Goal: Contribute content: Add original content to the website for others to see

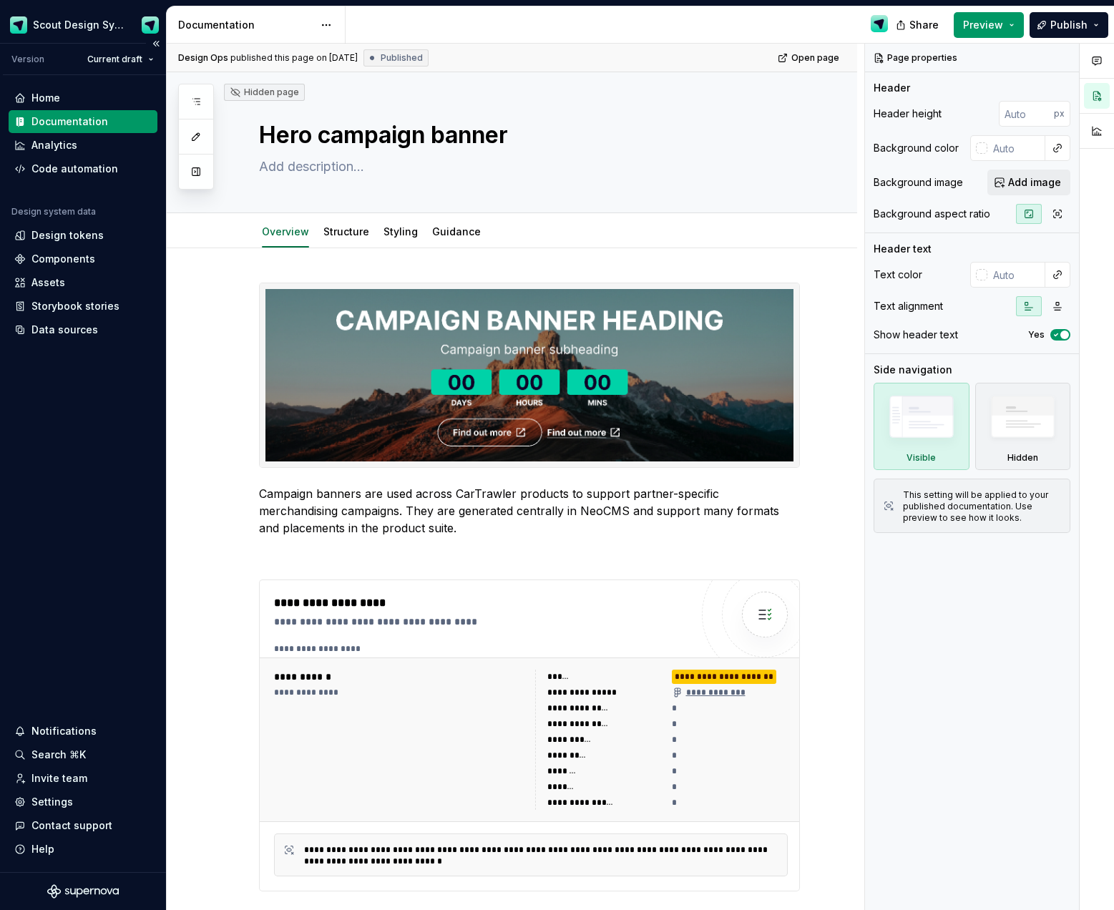
click at [76, 122] on div "Documentation" at bounding box center [69, 121] width 77 height 14
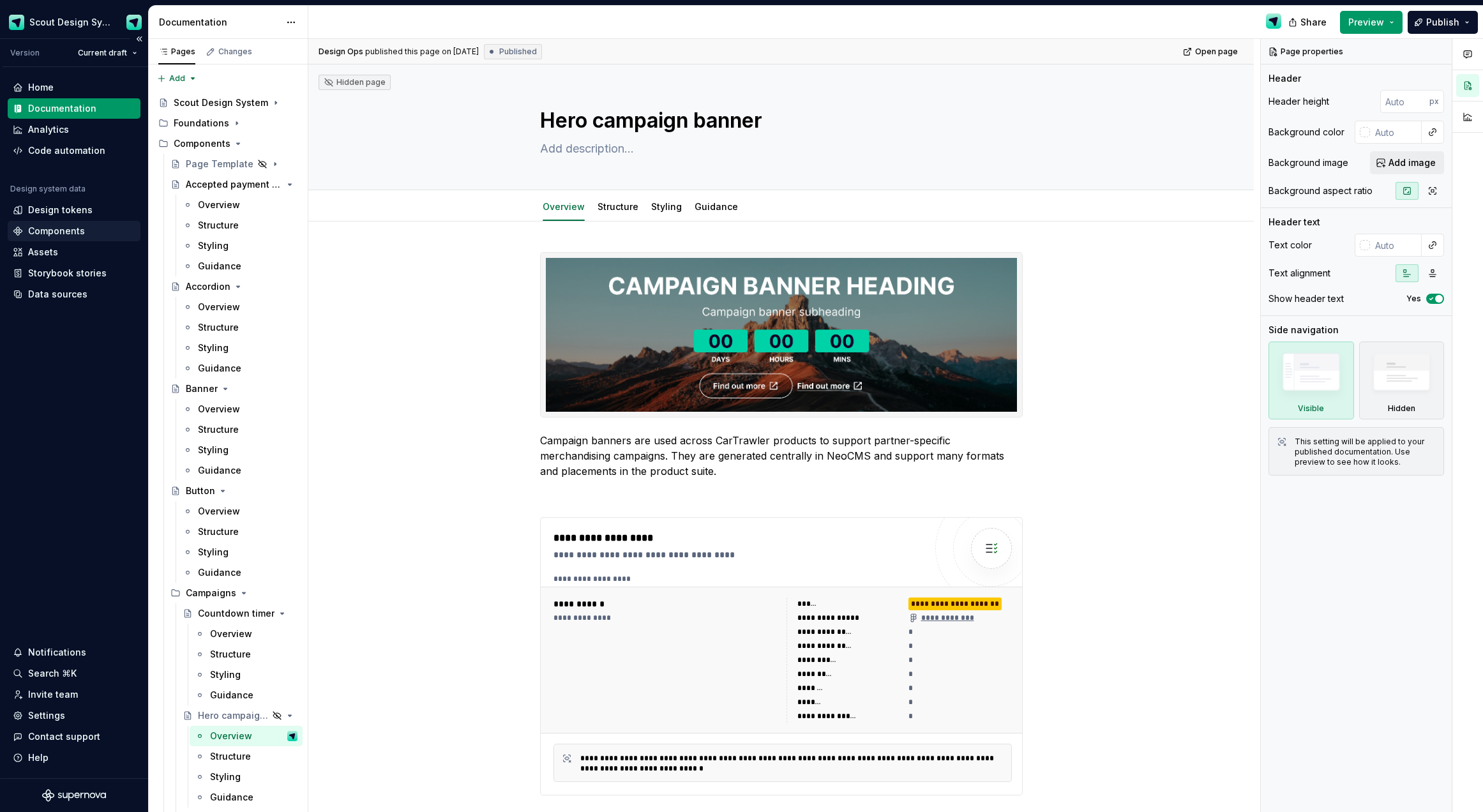
click at [60, 227] on div "Components" at bounding box center [56, 231] width 57 height 12
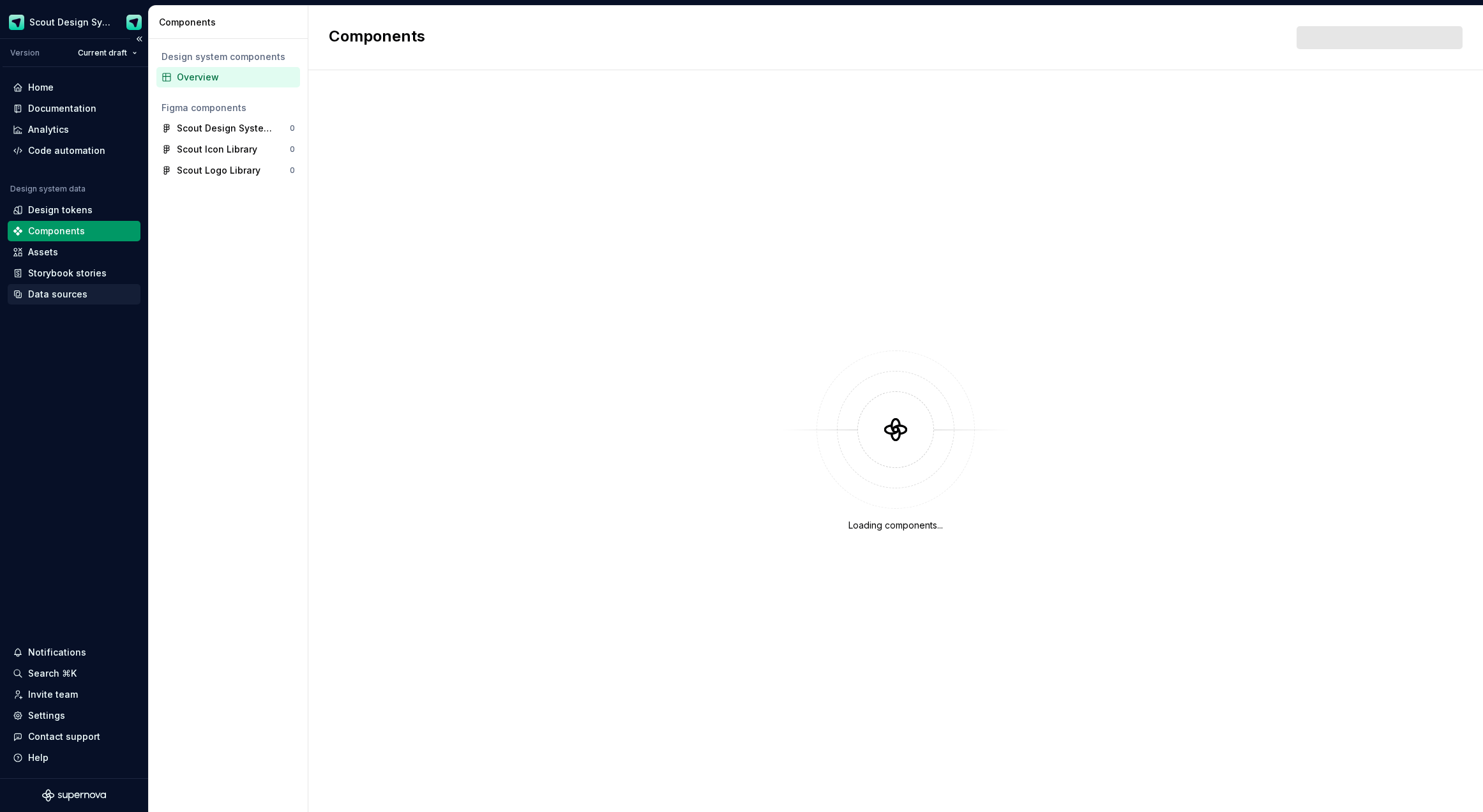
click at [44, 296] on div "Data sources" at bounding box center [57, 294] width 60 height 12
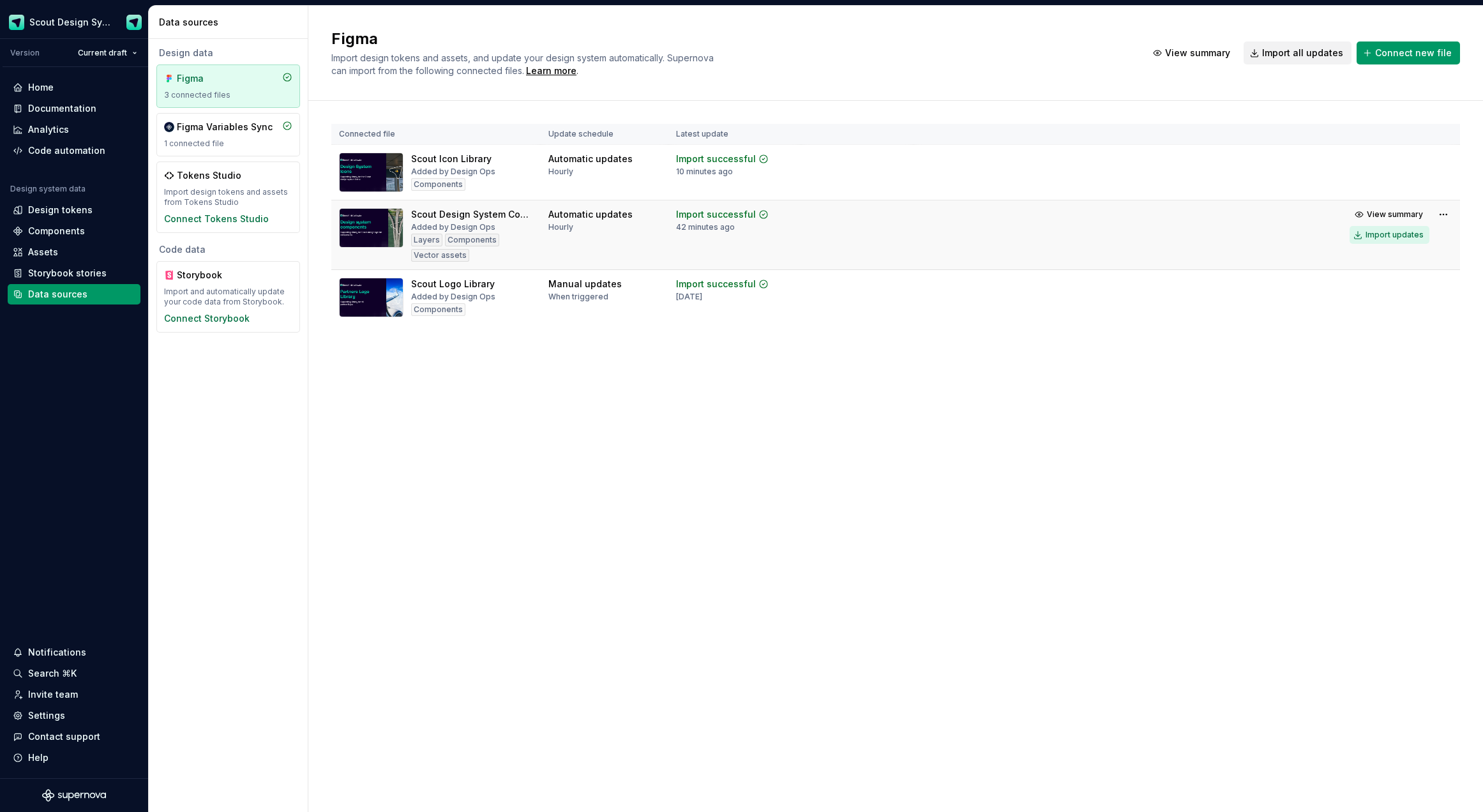
click at [993, 234] on div "Import updates" at bounding box center [1395, 235] width 58 height 10
click at [53, 225] on div "Components" at bounding box center [56, 231] width 57 height 12
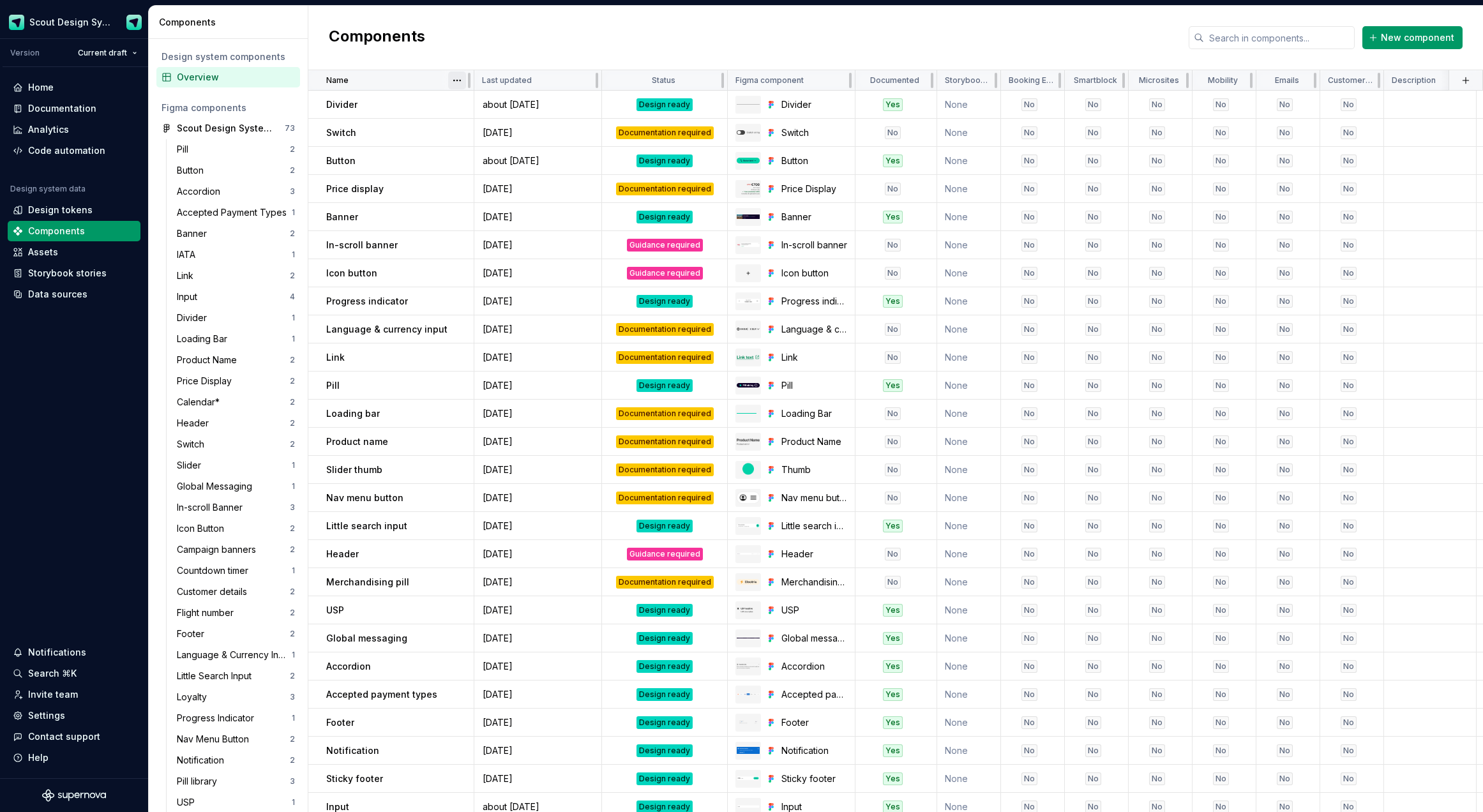
click at [462, 82] on html "Scout Design System Version Current draft Home Documentation Analytics Code aut…" at bounding box center [742, 406] width 1483 height 812
click at [484, 102] on div "Sort ascending" at bounding box center [513, 105] width 83 height 12
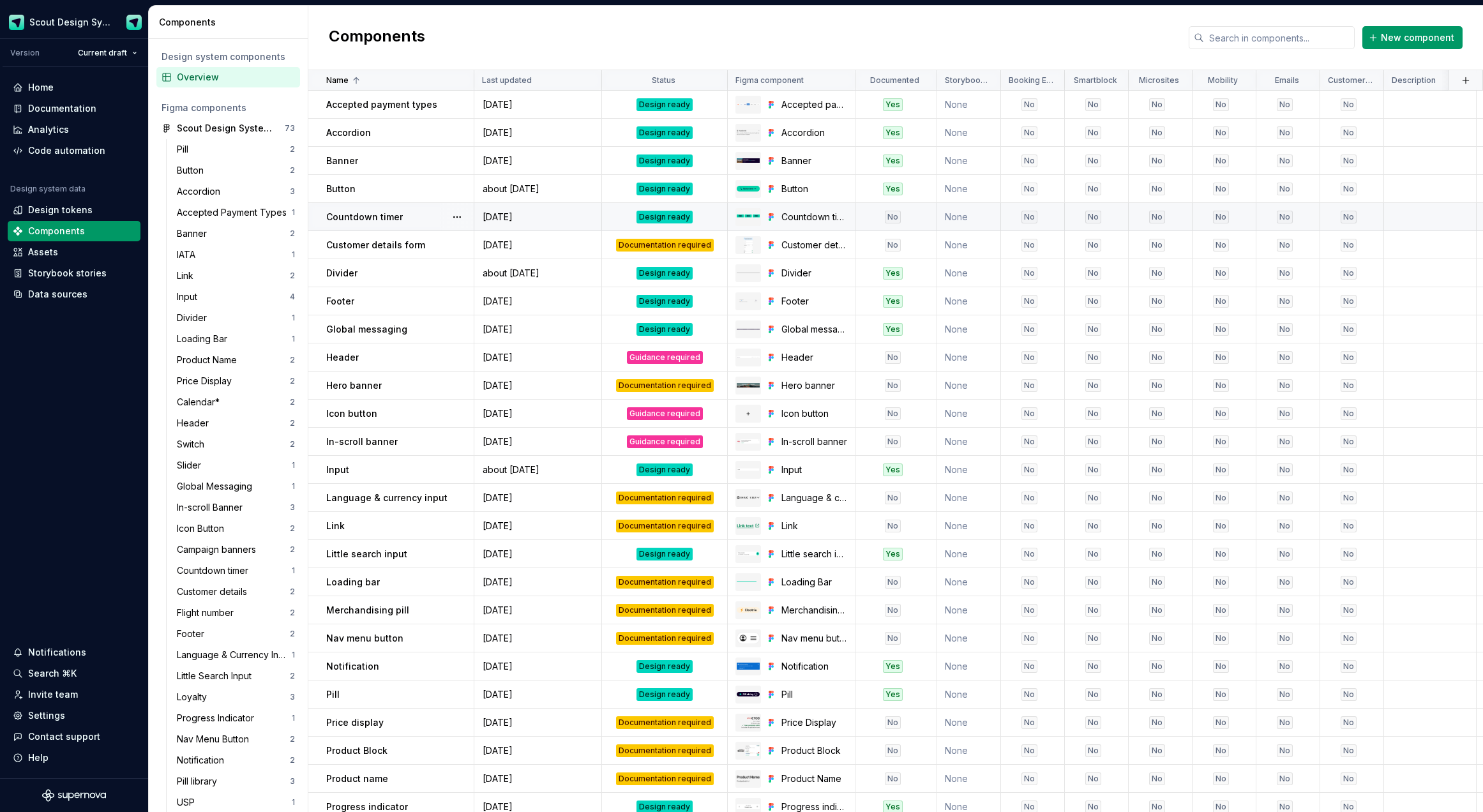
click at [426, 217] on div "Countdown timer" at bounding box center [400, 217] width 147 height 12
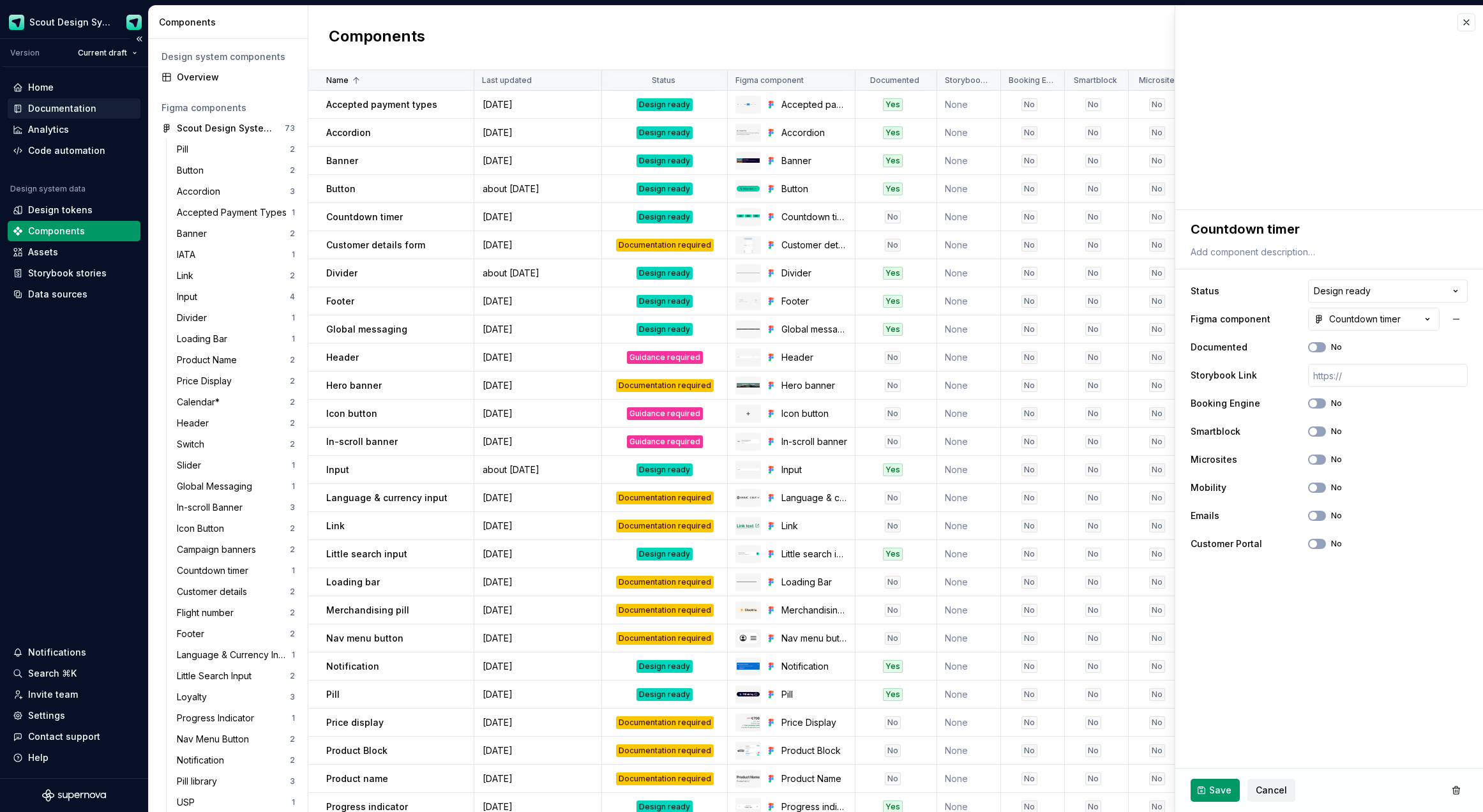
click at [66, 108] on div "Documentation" at bounding box center [62, 108] width 69 height 12
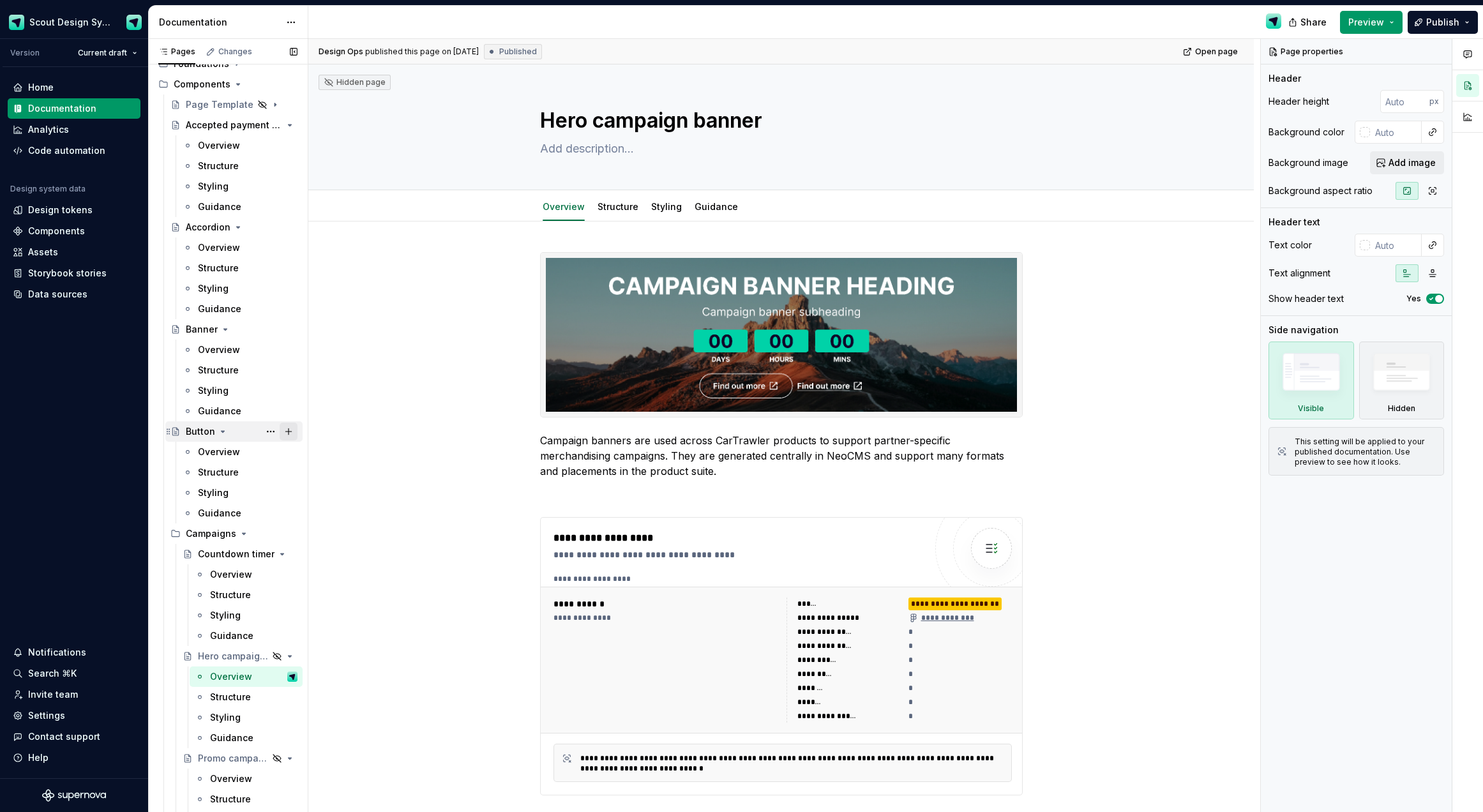
scroll to position [64, 0]
click at [222, 553] on div "Countdown timer" at bounding box center [222, 550] width 48 height 12
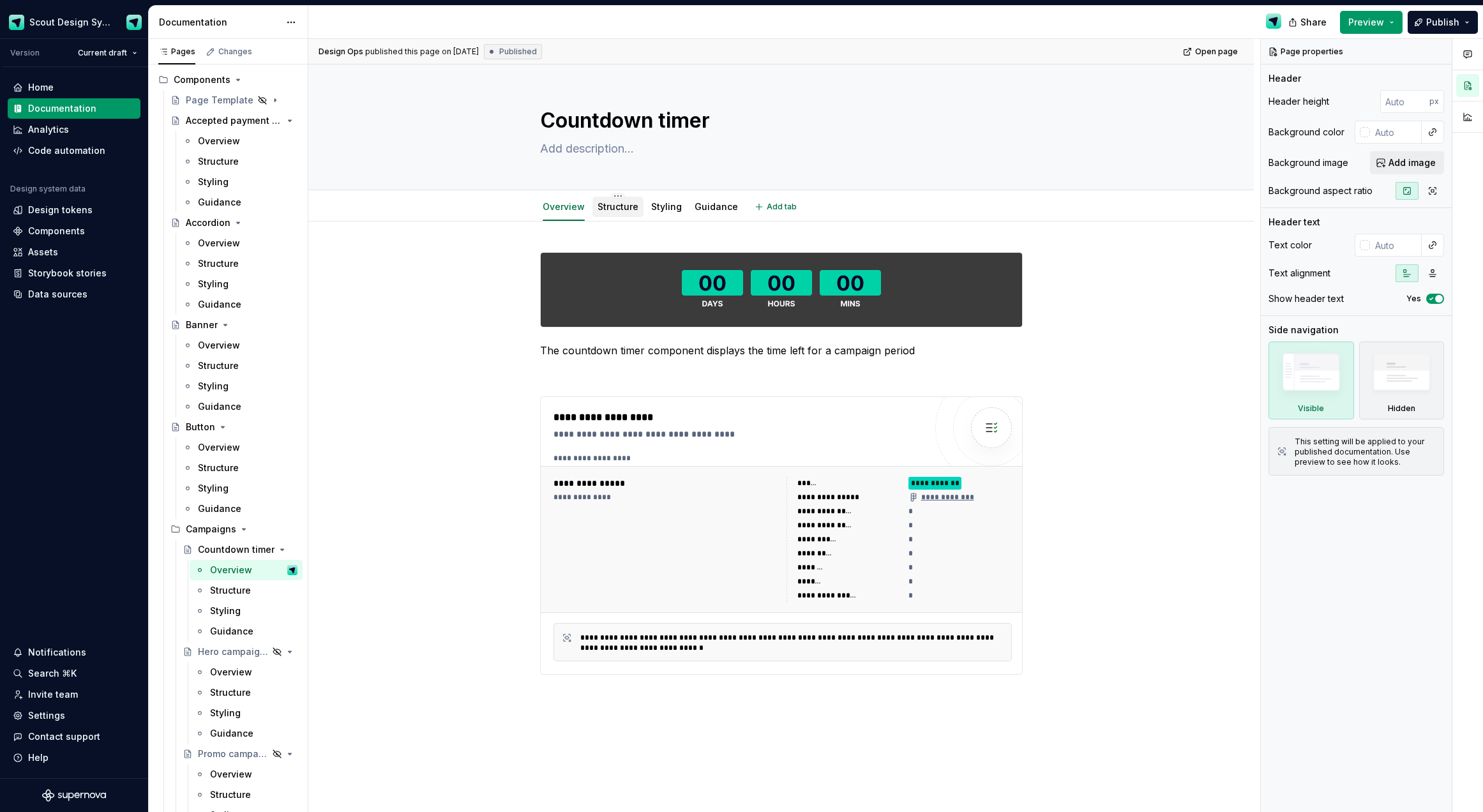
click at [619, 208] on link "Structure" at bounding box center [618, 206] width 41 height 11
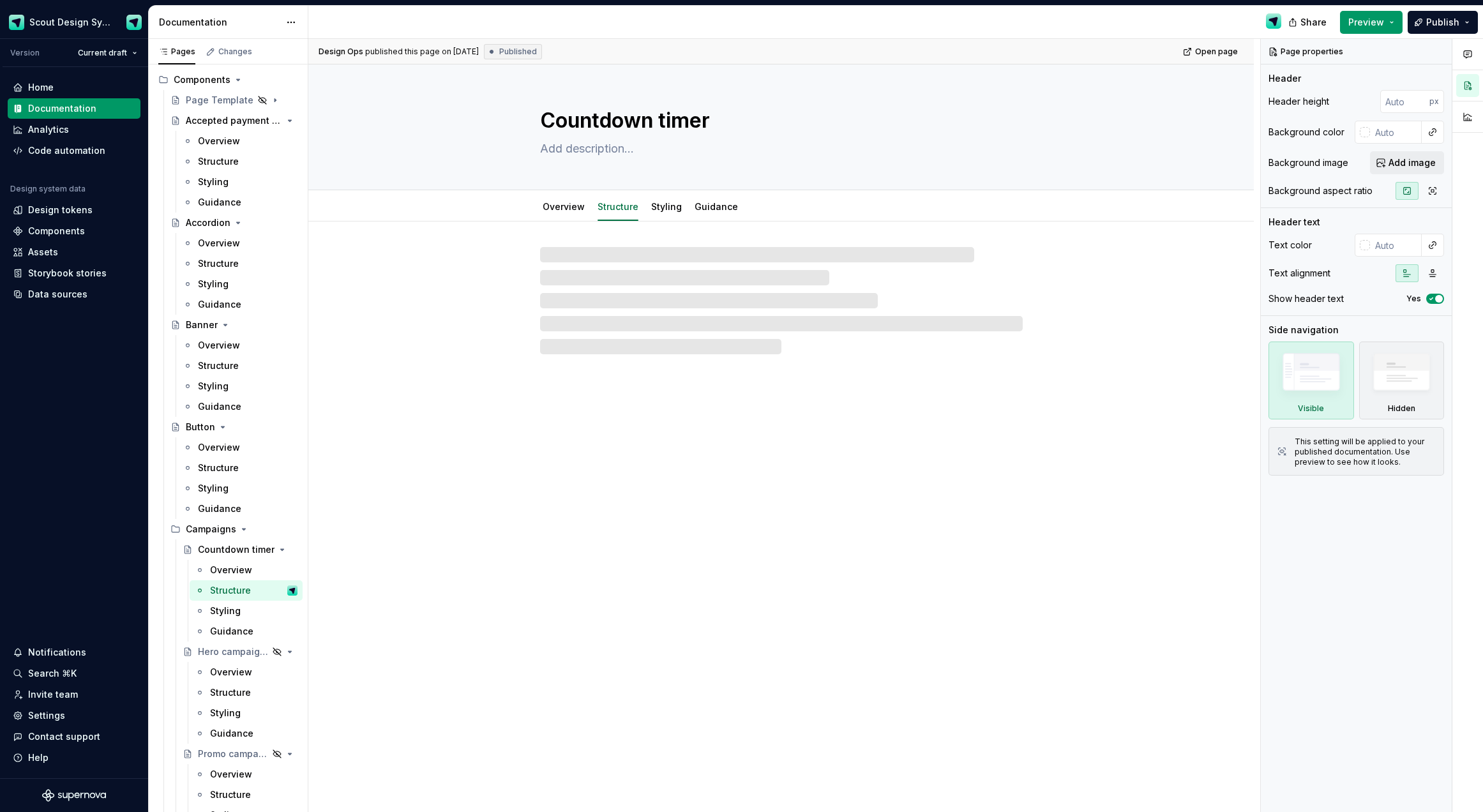
type textarea "*"
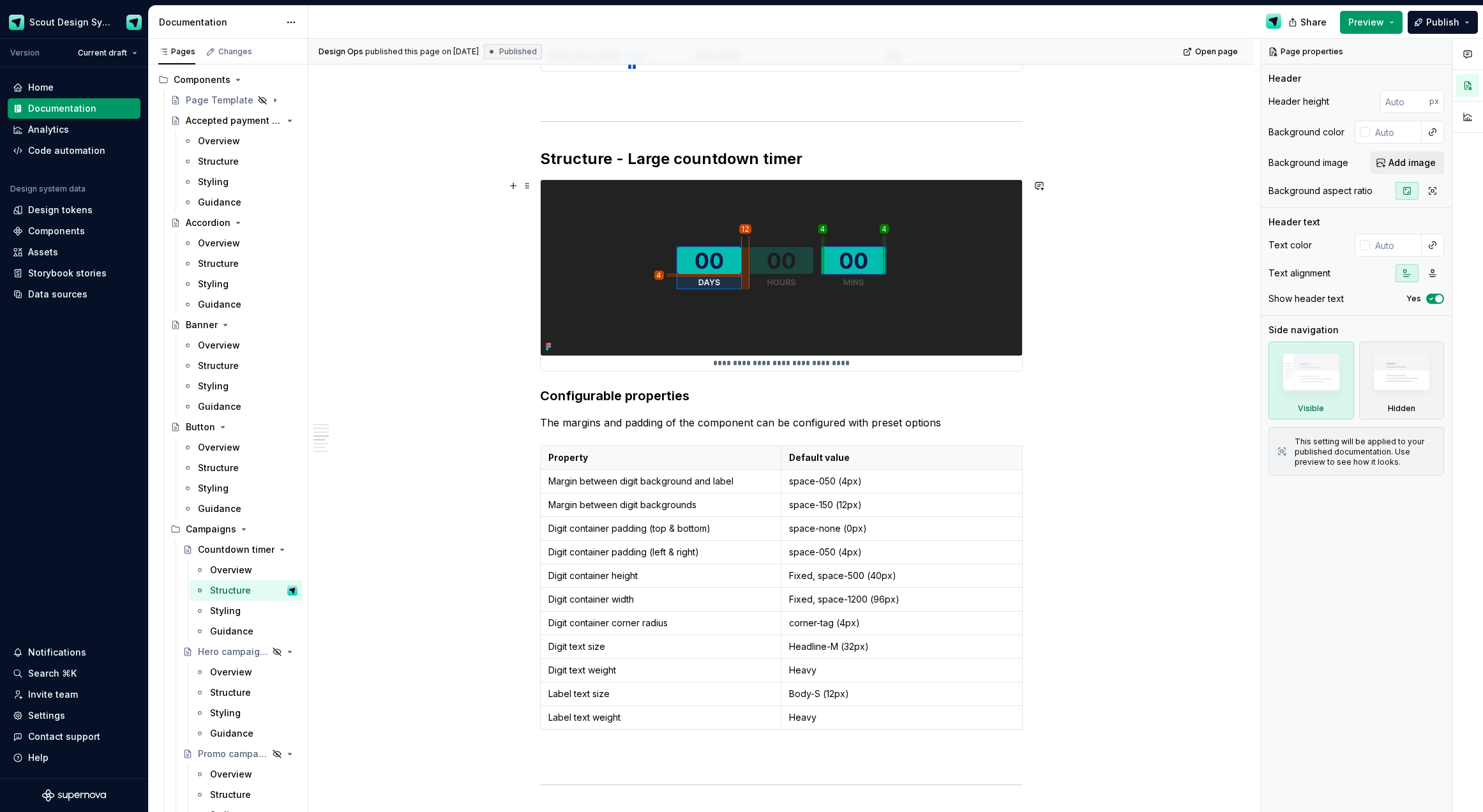
scroll to position [1223, 0]
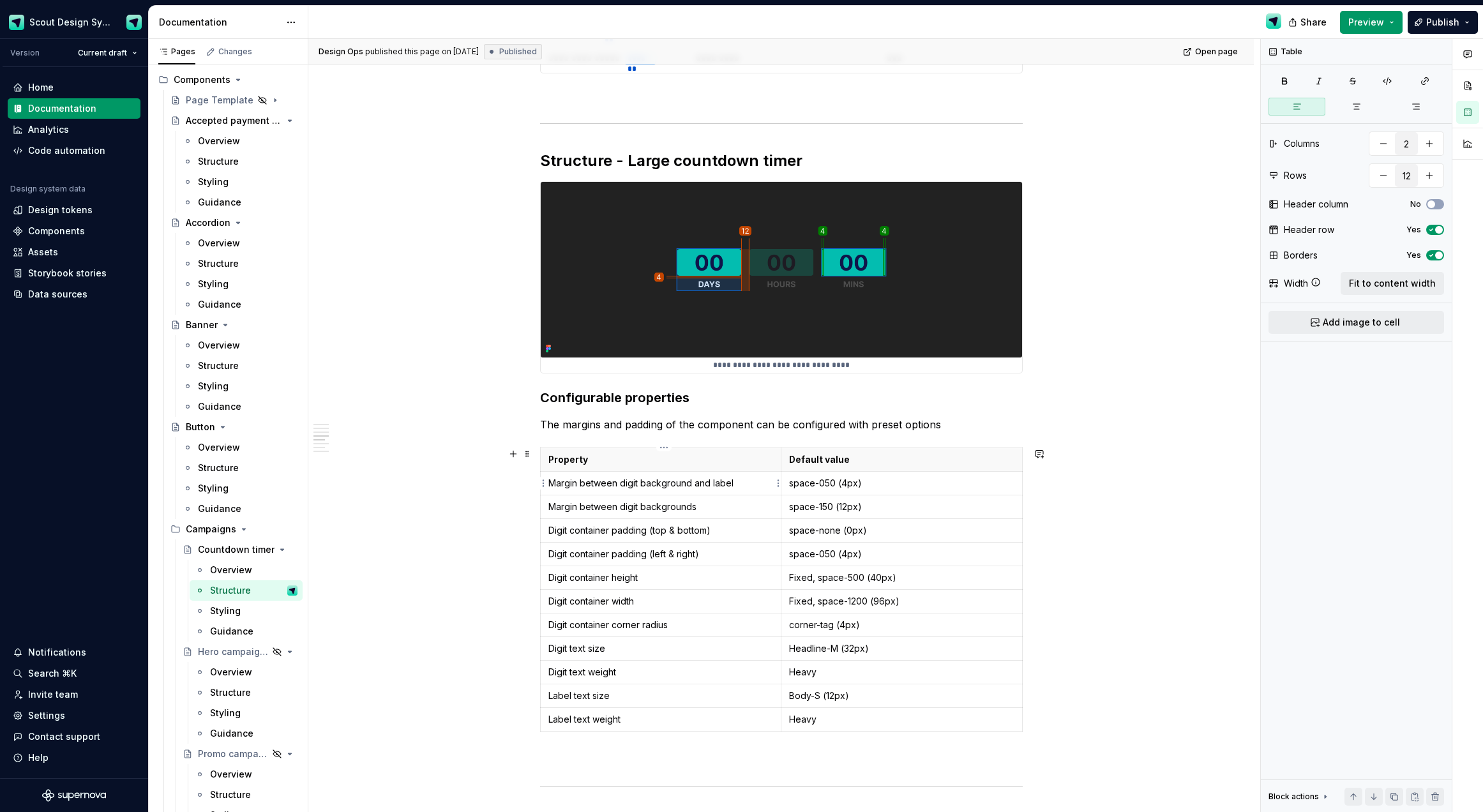
click at [663, 485] on p "Margin between digit background and label" at bounding box center [661, 484] width 226 height 12
click at [663, 485] on p "Margin between digit background and label" at bounding box center [661, 484] width 226 height 12
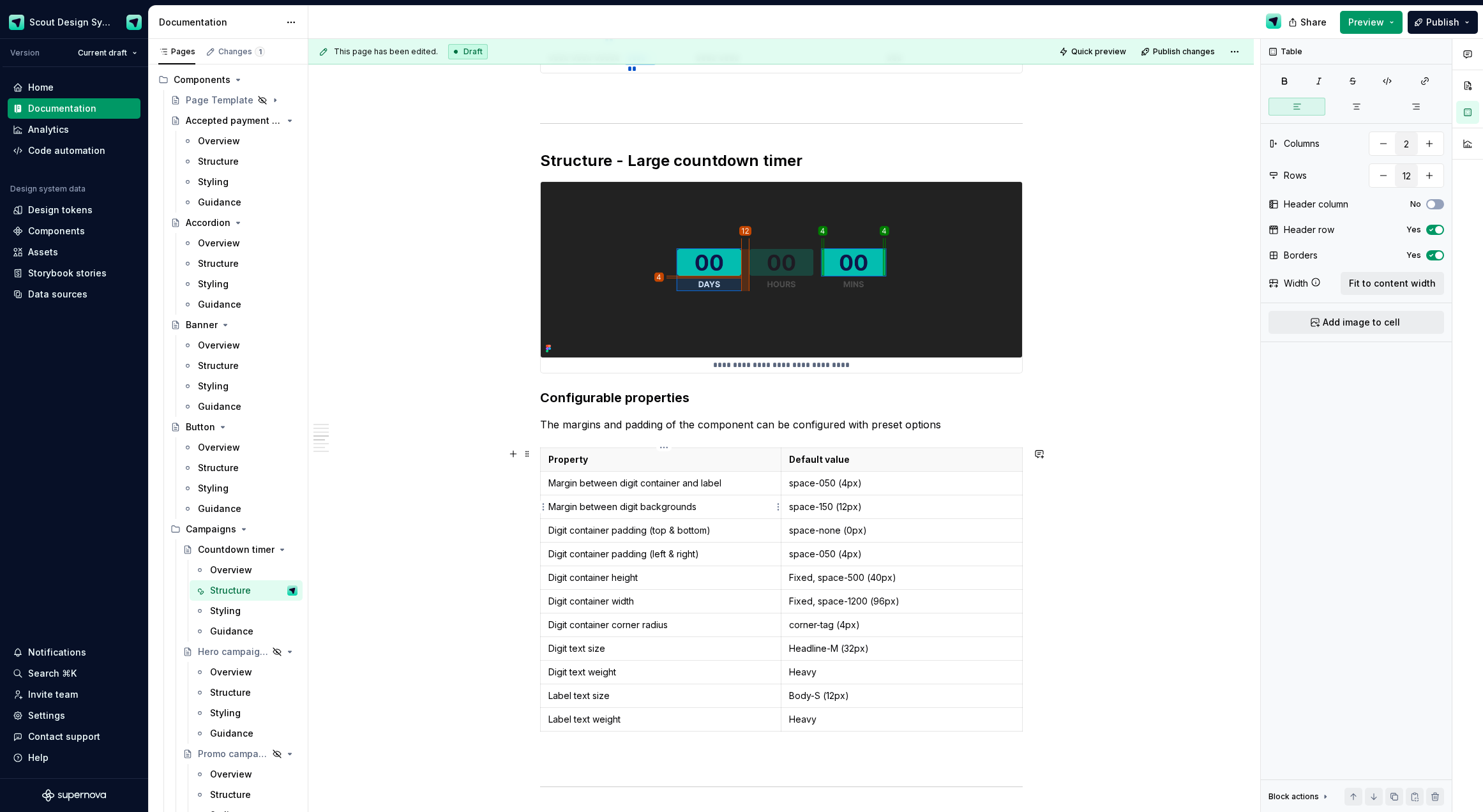
click at [670, 508] on p "Margin between digit backgrounds" at bounding box center [661, 507] width 226 height 12
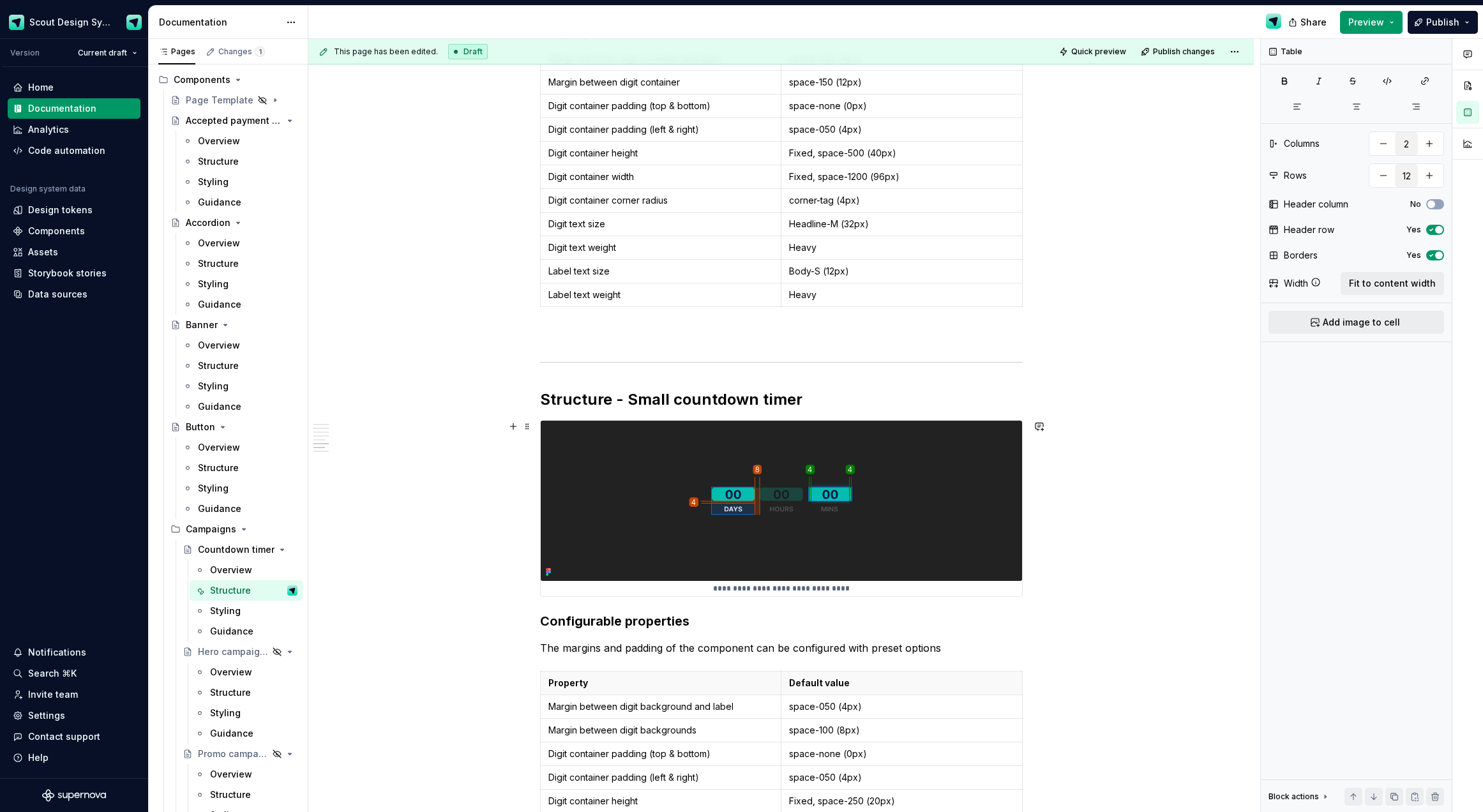
scroll to position [1893, 0]
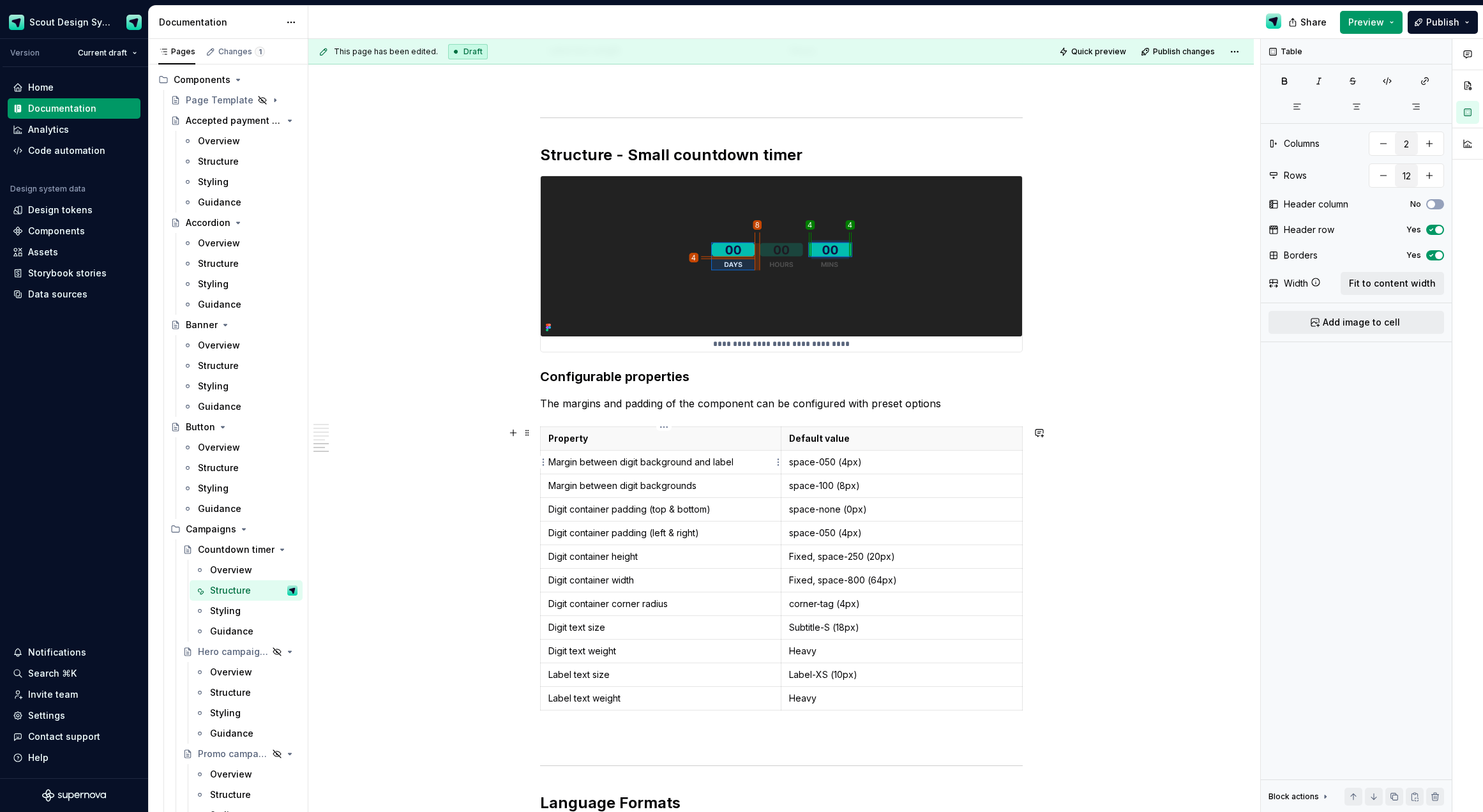
click at [672, 468] on p "Margin between digit background and label" at bounding box center [661, 462] width 226 height 12
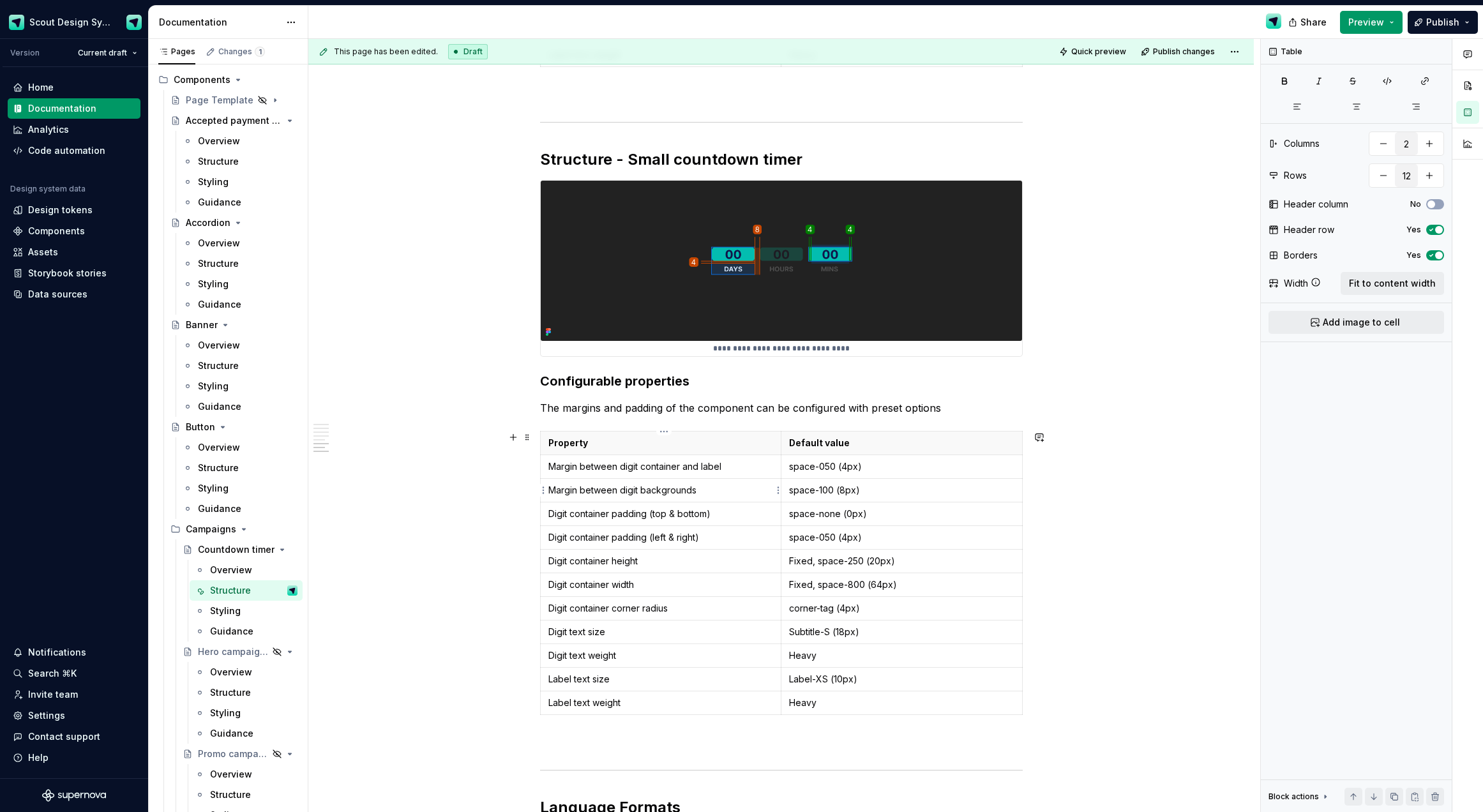
click at [678, 493] on p "Margin between digit backgrounds" at bounding box center [661, 490] width 226 height 12
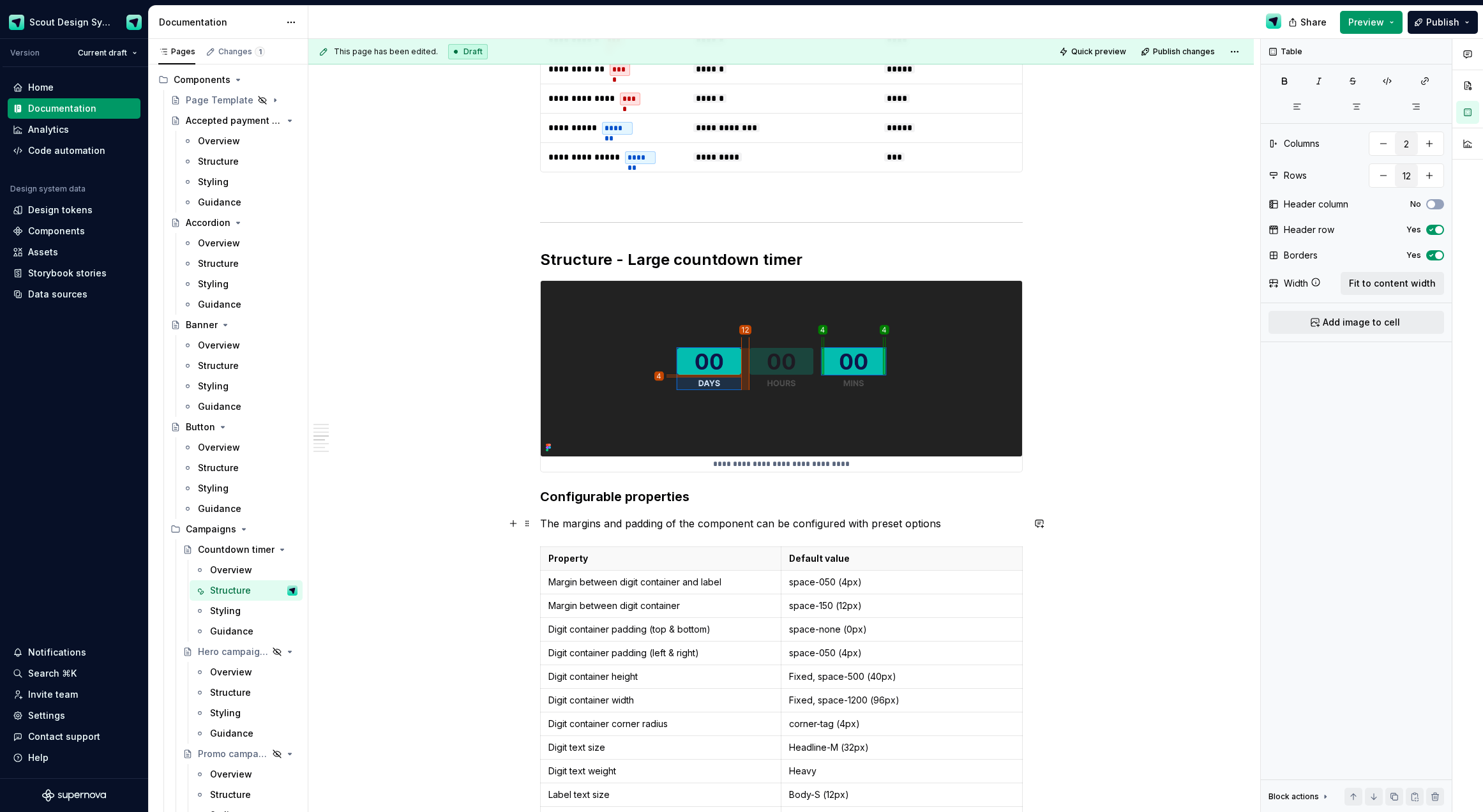
scroll to position [1125, 0]
click at [690, 604] on p "Margin between digit container" at bounding box center [661, 605] width 226 height 12
click at [458, 536] on div "**********" at bounding box center [782, 564] width 946 height 2936
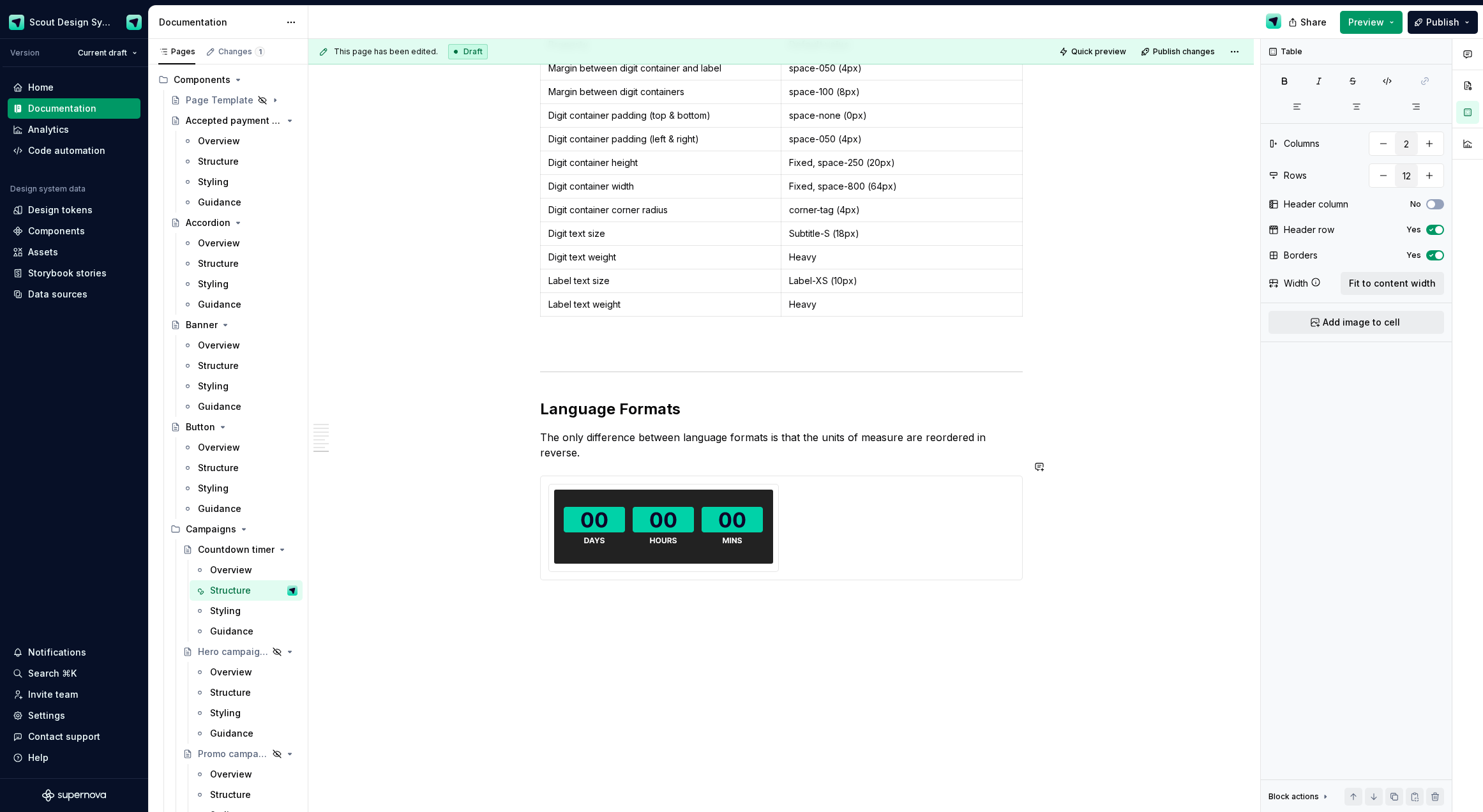
scroll to position [2329, 0]
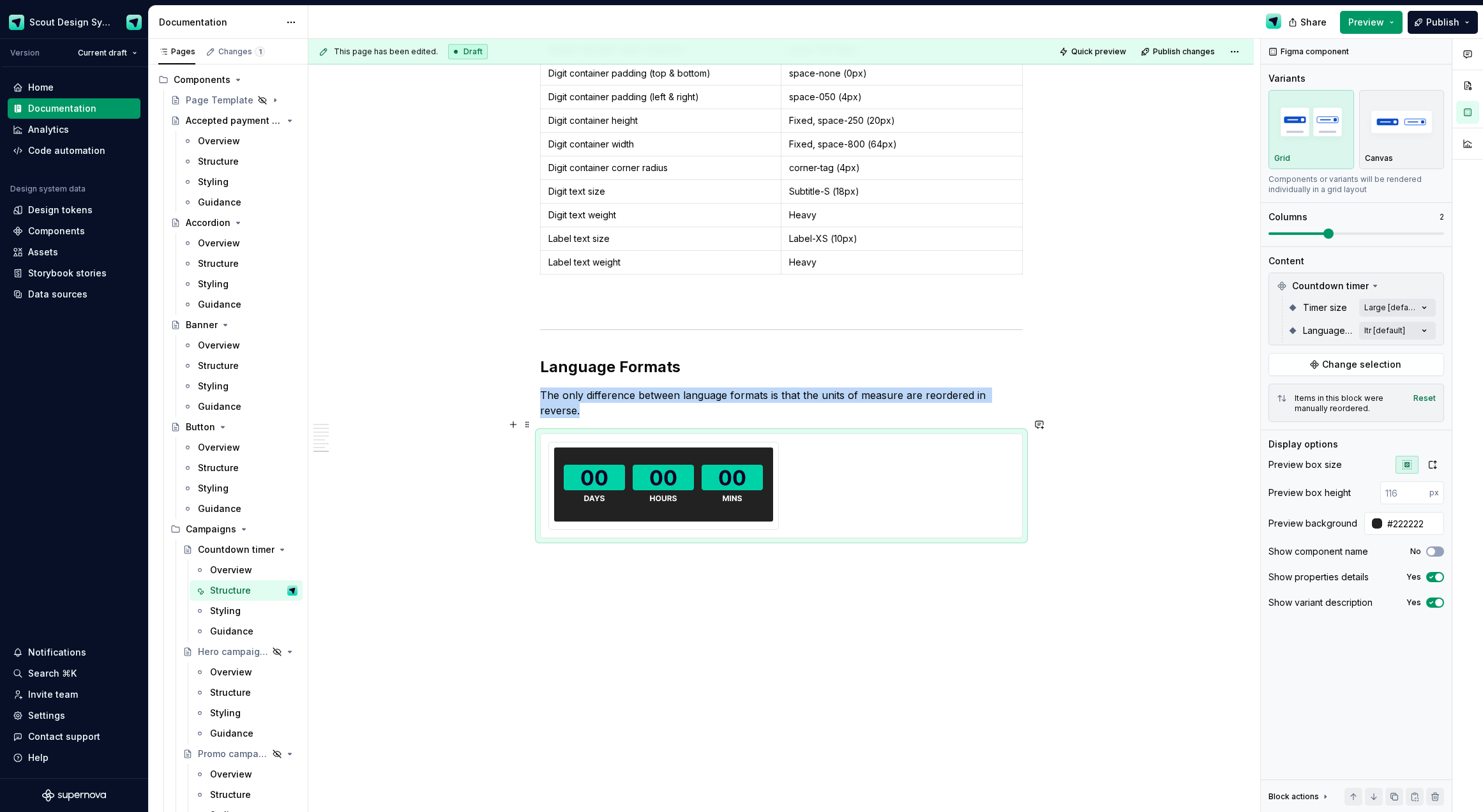
click at [825, 484] on div at bounding box center [782, 485] width 466 height 88
click at [993, 331] on div "Comments Open comments No comments yet Select ‘Comment’ from the block context …" at bounding box center [1371, 426] width 222 height 774
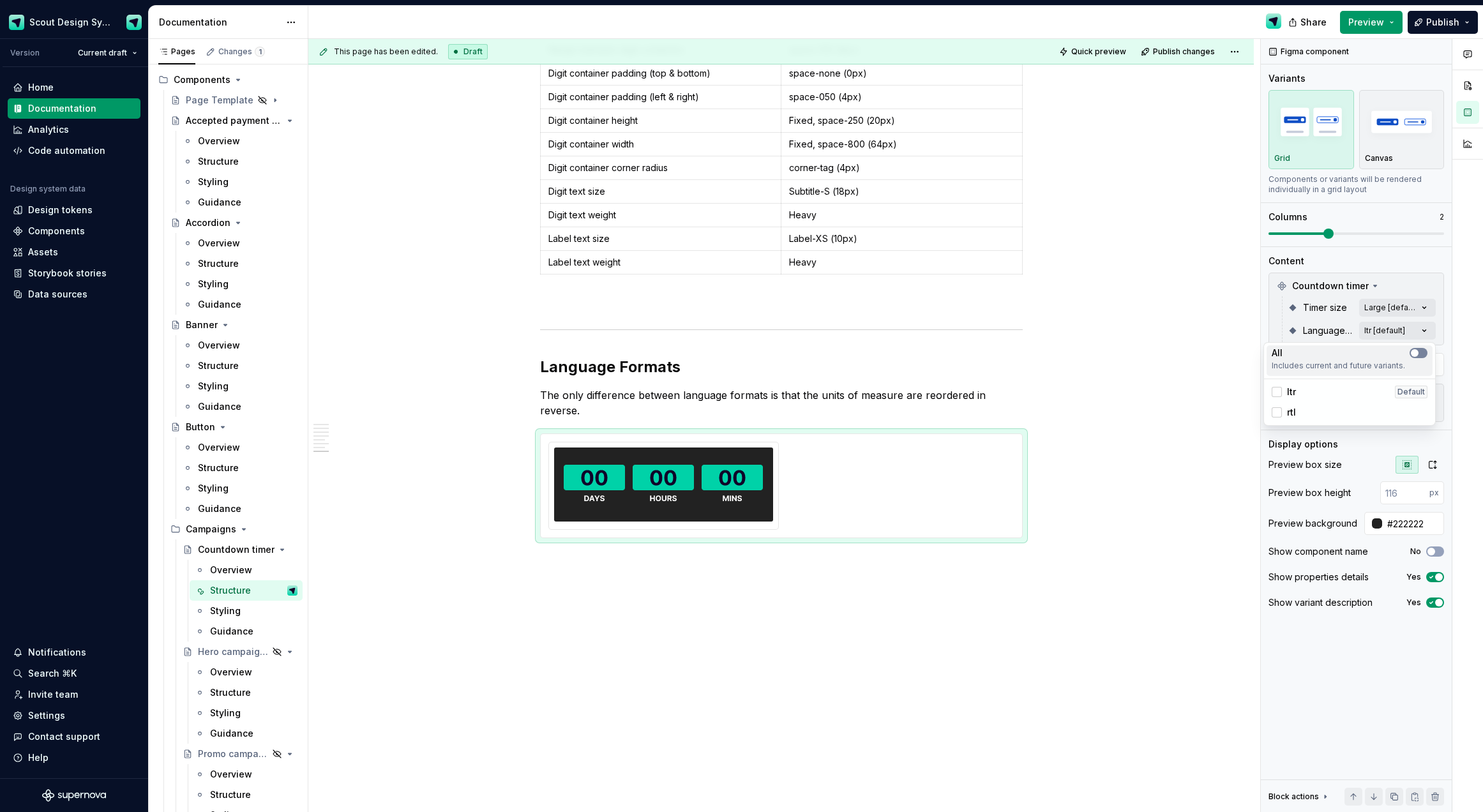
click at [993, 354] on span "button" at bounding box center [1415, 352] width 8 height 8
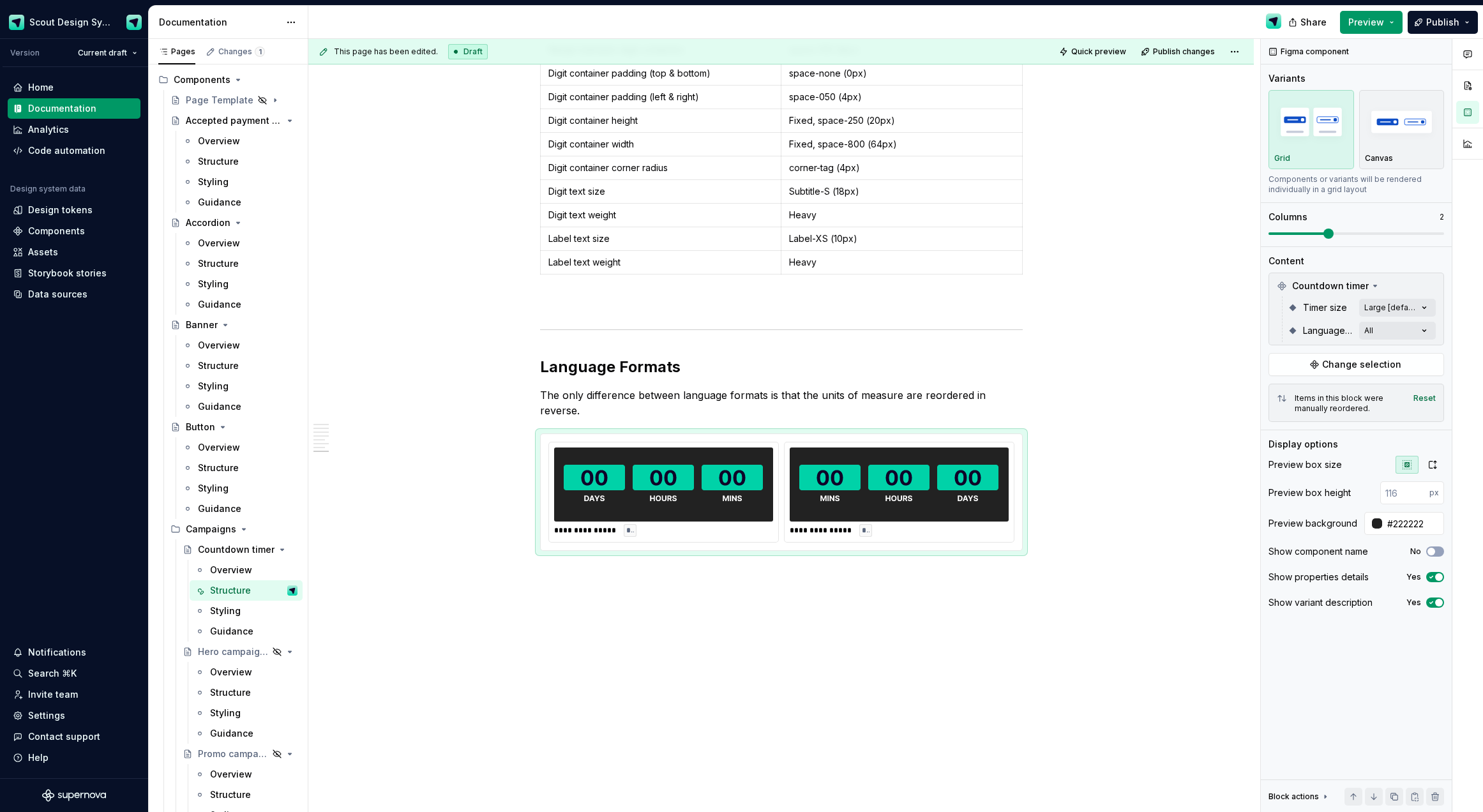
click at [993, 567] on html "Scout Design System Version Current draft Home Documentation Analytics Code aut…" at bounding box center [742, 406] width 1483 height 812
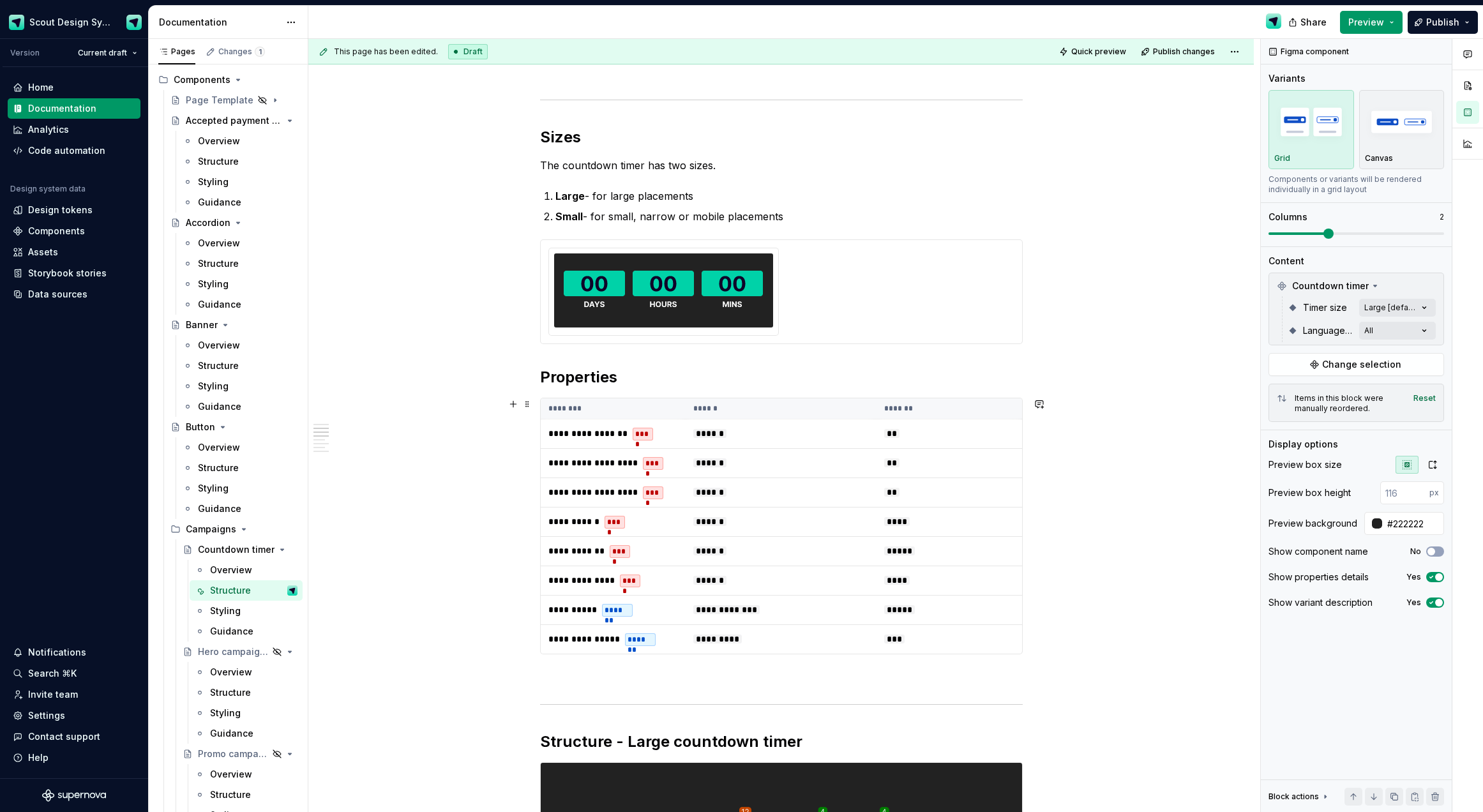
scroll to position [0, 0]
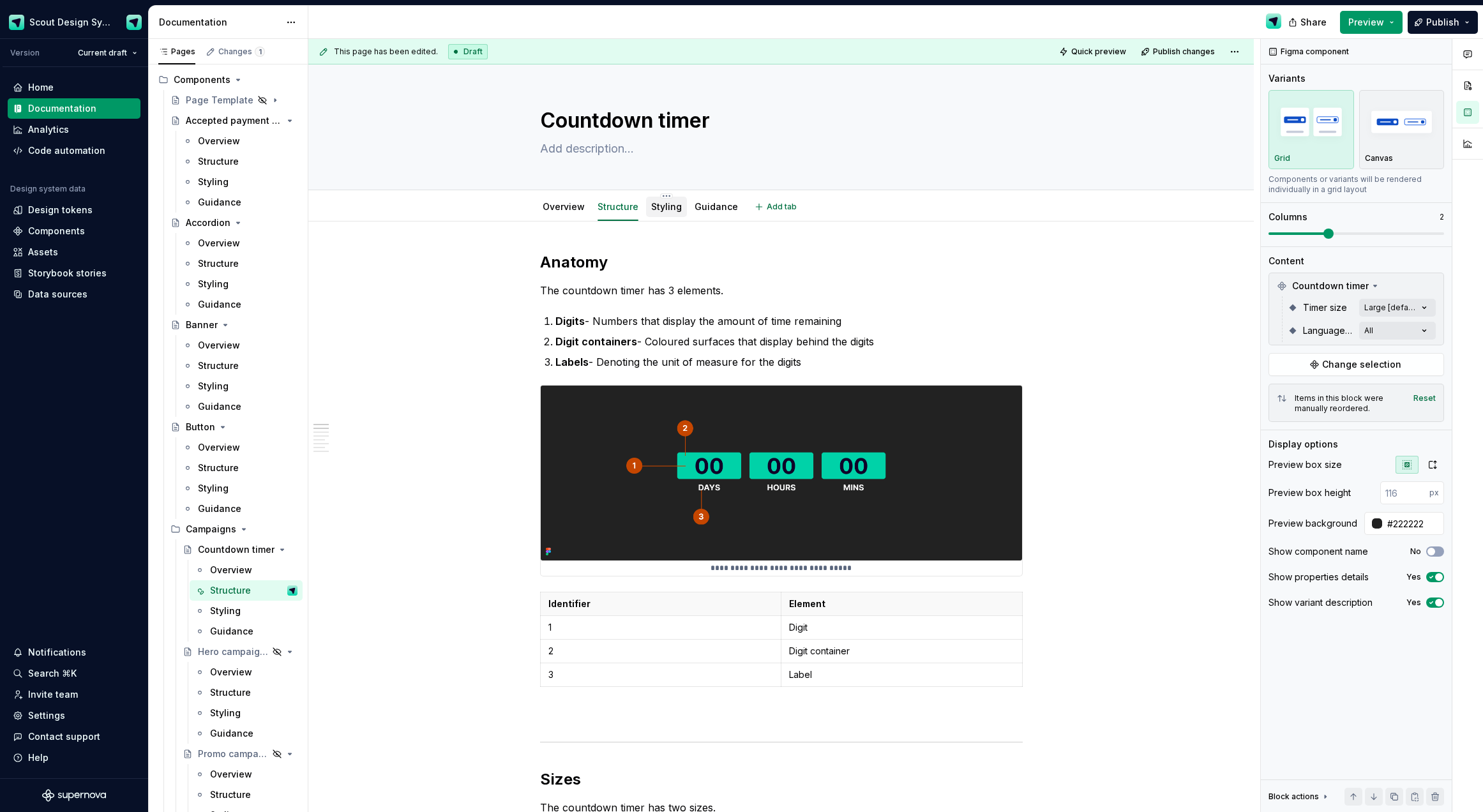
drag, startPoint x: 666, startPoint y: 204, endPoint x: 679, endPoint y: 208, distance: 13.6
click at [666, 204] on link "Styling" at bounding box center [667, 206] width 30 height 11
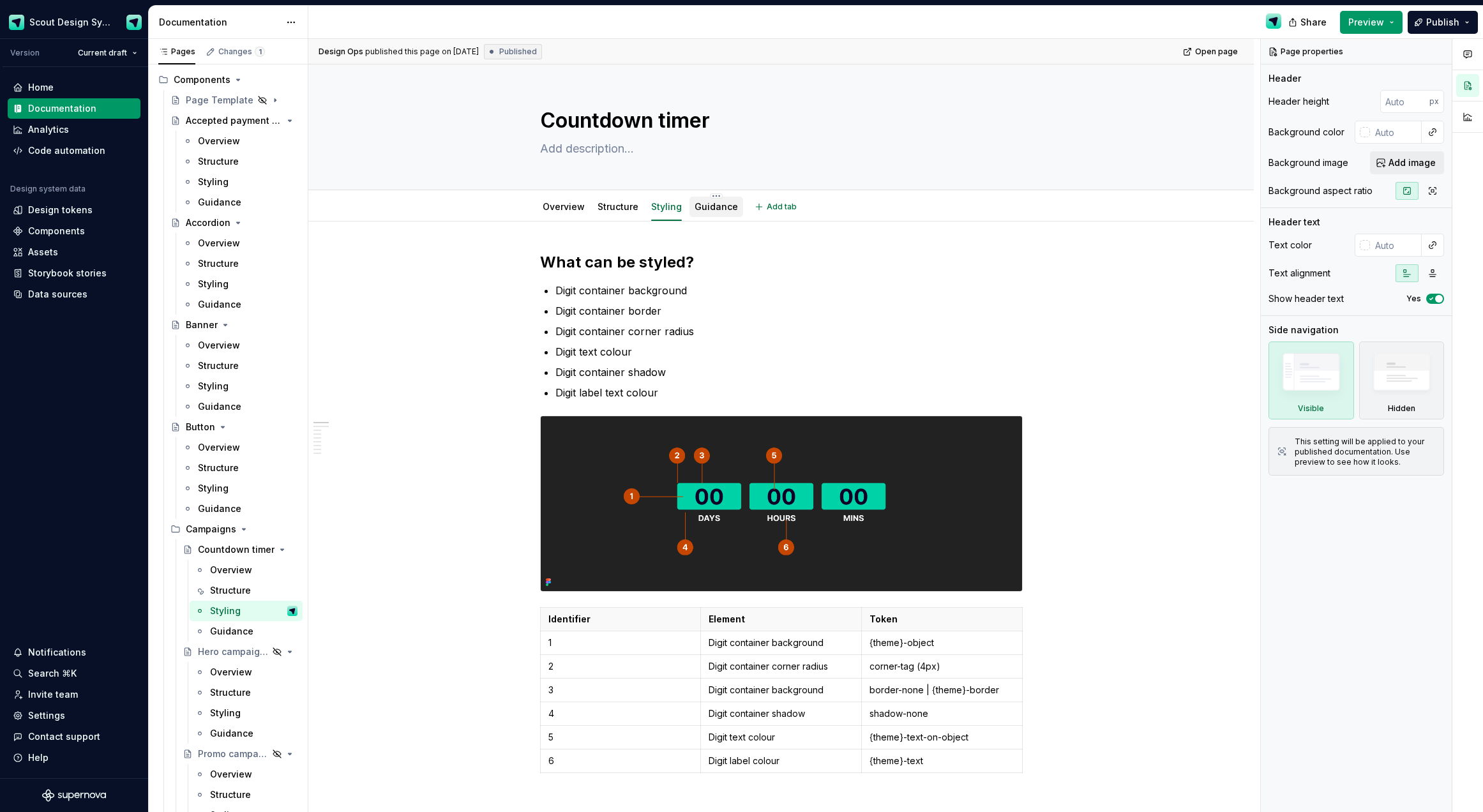
click at [711, 210] on link "Guidance" at bounding box center [717, 206] width 44 height 11
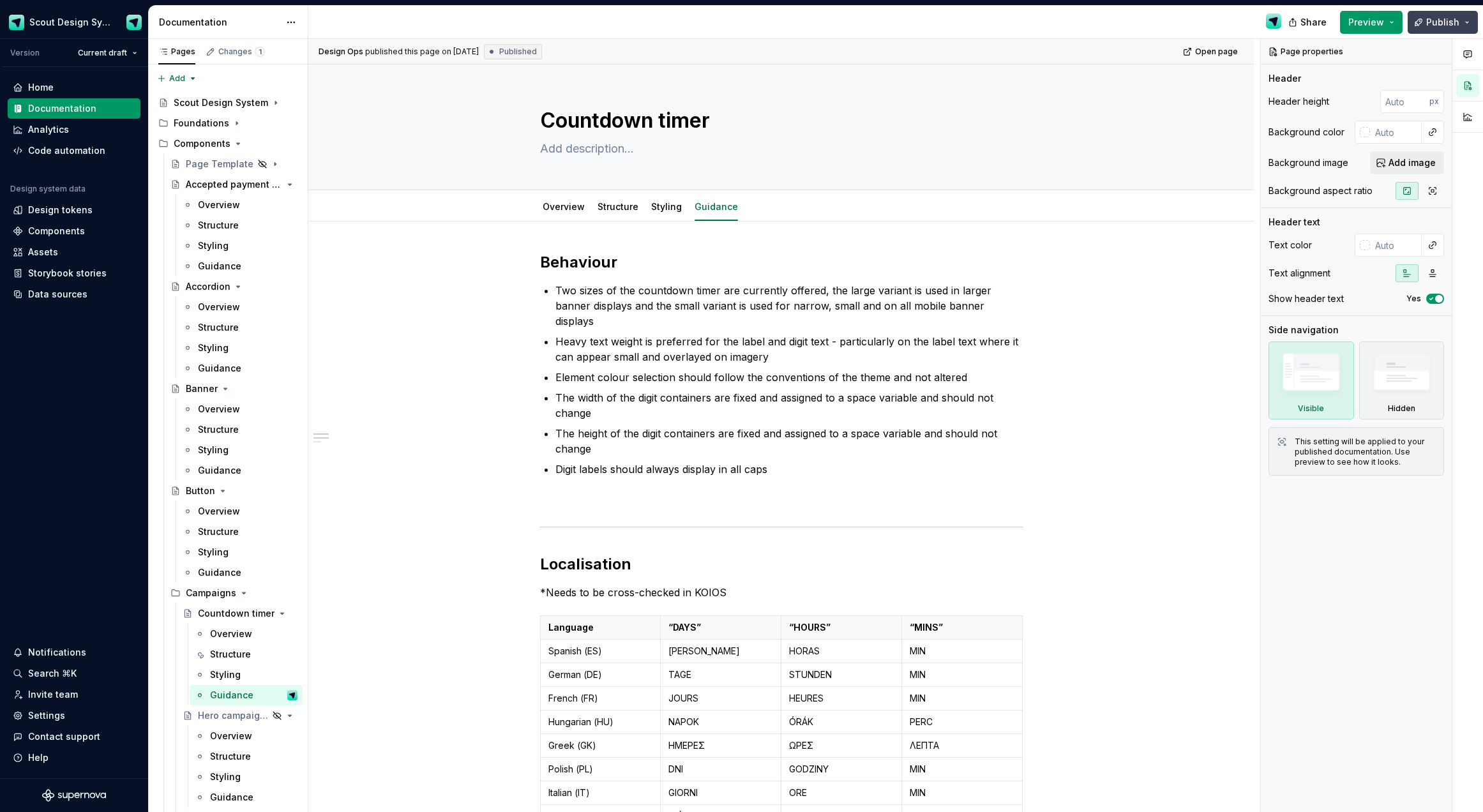
click at [993, 27] on span "Publish" at bounding box center [1443, 22] width 33 height 12
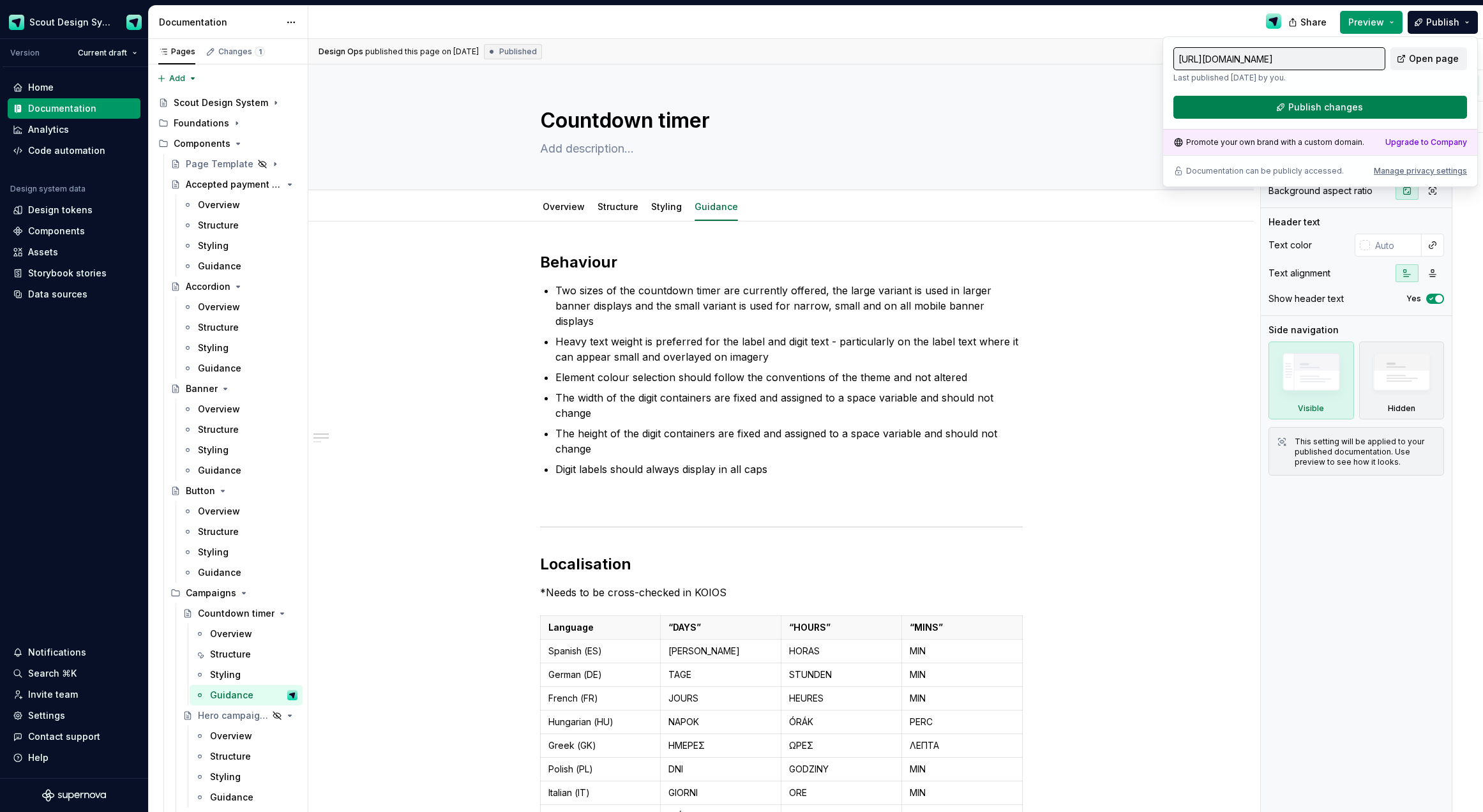
click at [993, 119] on div "[URL][DOMAIN_NAME] Last published [DATE] by you. Open page Publish changes Prom…" at bounding box center [1321, 112] width 316 height 151
click at [993, 113] on button "Publish changes" at bounding box center [1320, 107] width 294 height 23
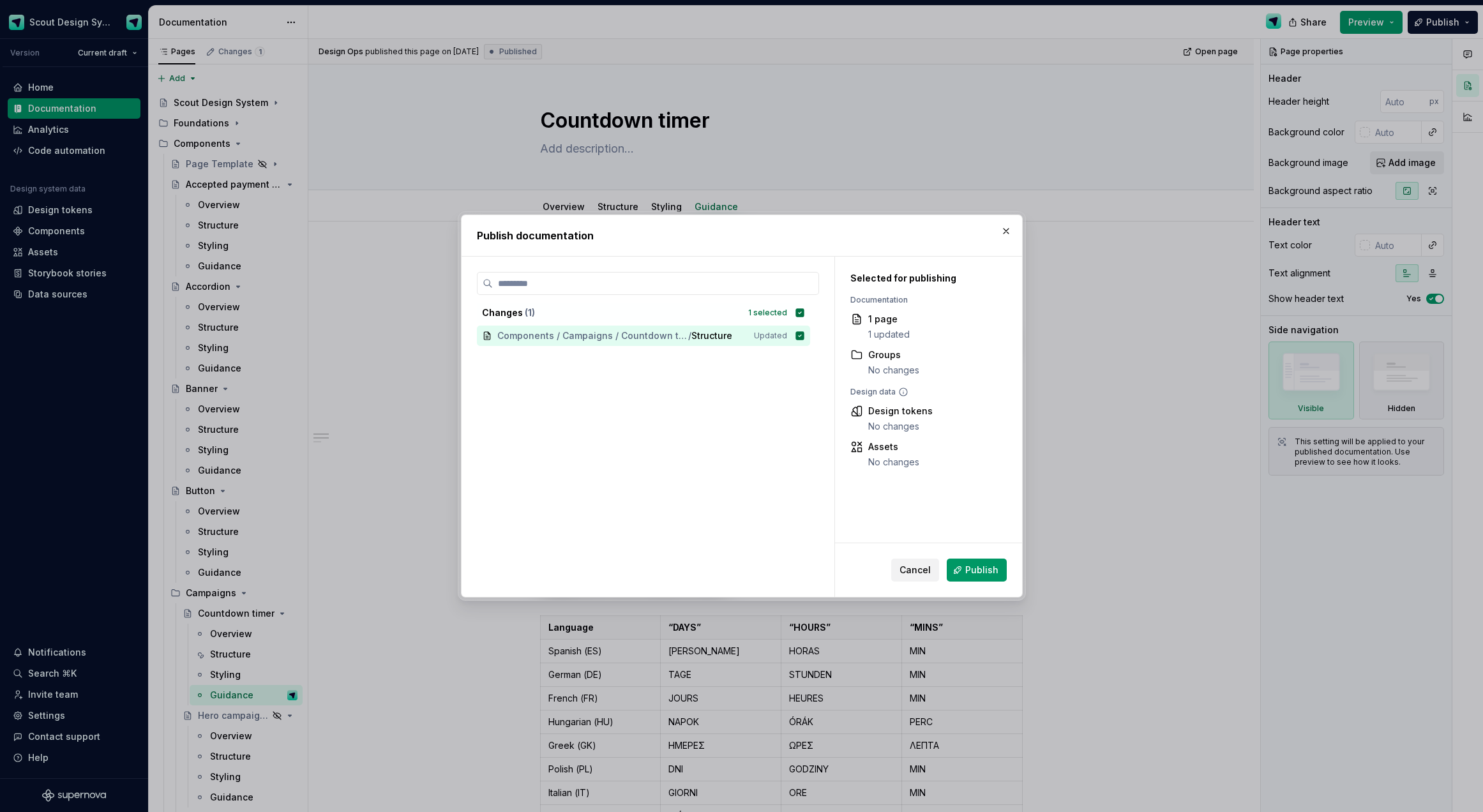
click at [993, 576] on span "Publish" at bounding box center [982, 570] width 33 height 12
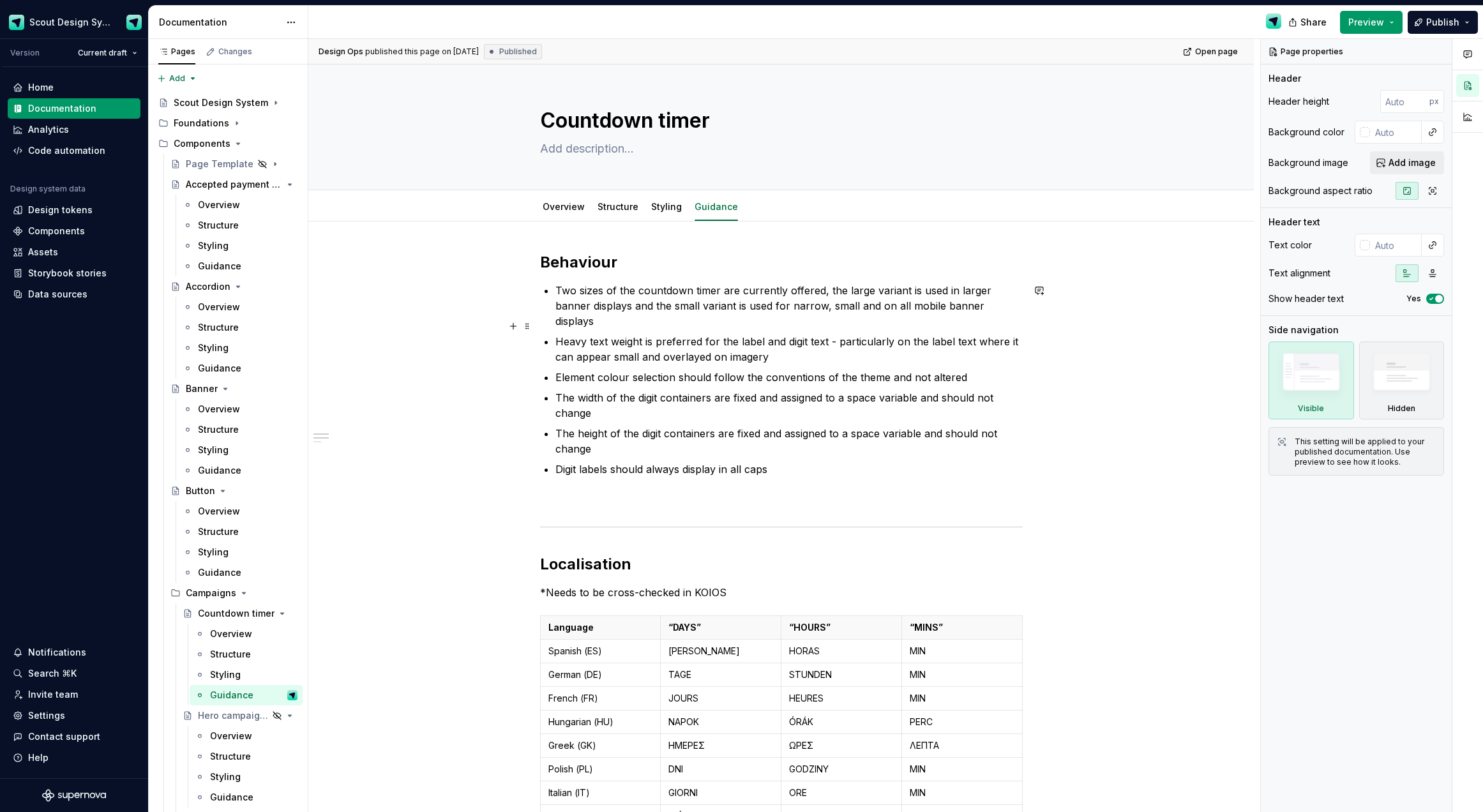
type textarea "*"
